Goal: Find specific page/section: Find specific page/section

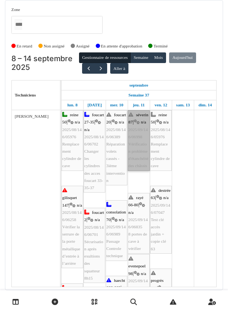
click at [136, 150] on link "séverin 87 | n/a 2025/09/146/06998 Vérification problème d'étanchéité des châss…" at bounding box center [139, 140] width 22 height 61
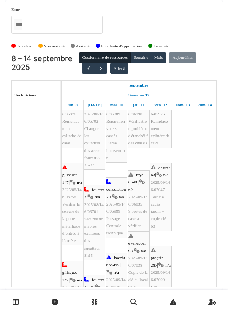
scroll to position [23, 0]
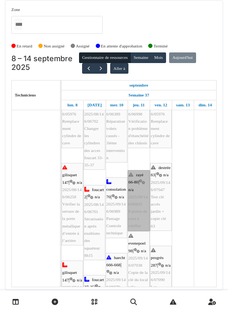
click at [136, 189] on link "rayé 66-80 | n/a 2025/09/146/06835 8 portes de cave à vérifier" at bounding box center [139, 200] width 22 height 61
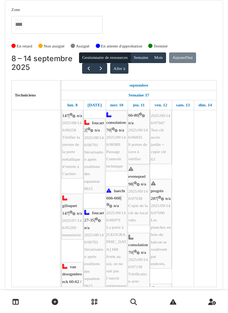
scroll to position [90, 0]
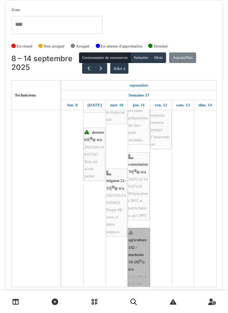
click at [137, 255] on link "agriculture 182 / marbotin 18-26 | n/a 2025/09/146/07088 Problème porte salon" at bounding box center [139, 265] width 22 height 75
